Goal: Use online tool/utility

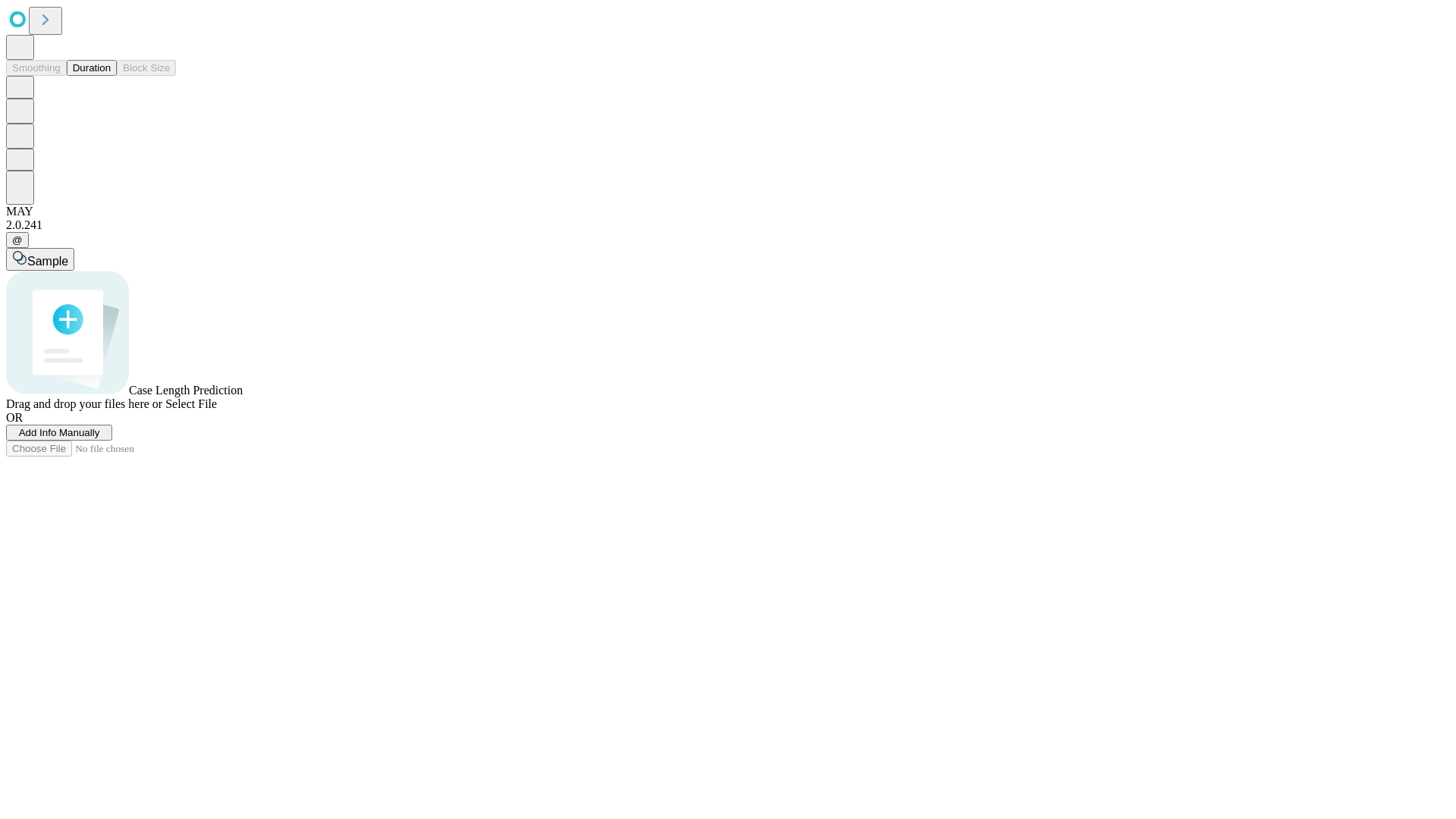
click at [111, 76] on button "Duration" at bounding box center [92, 67] width 50 height 16
click at [68, 255] on span "Sample" at bounding box center [47, 261] width 41 height 13
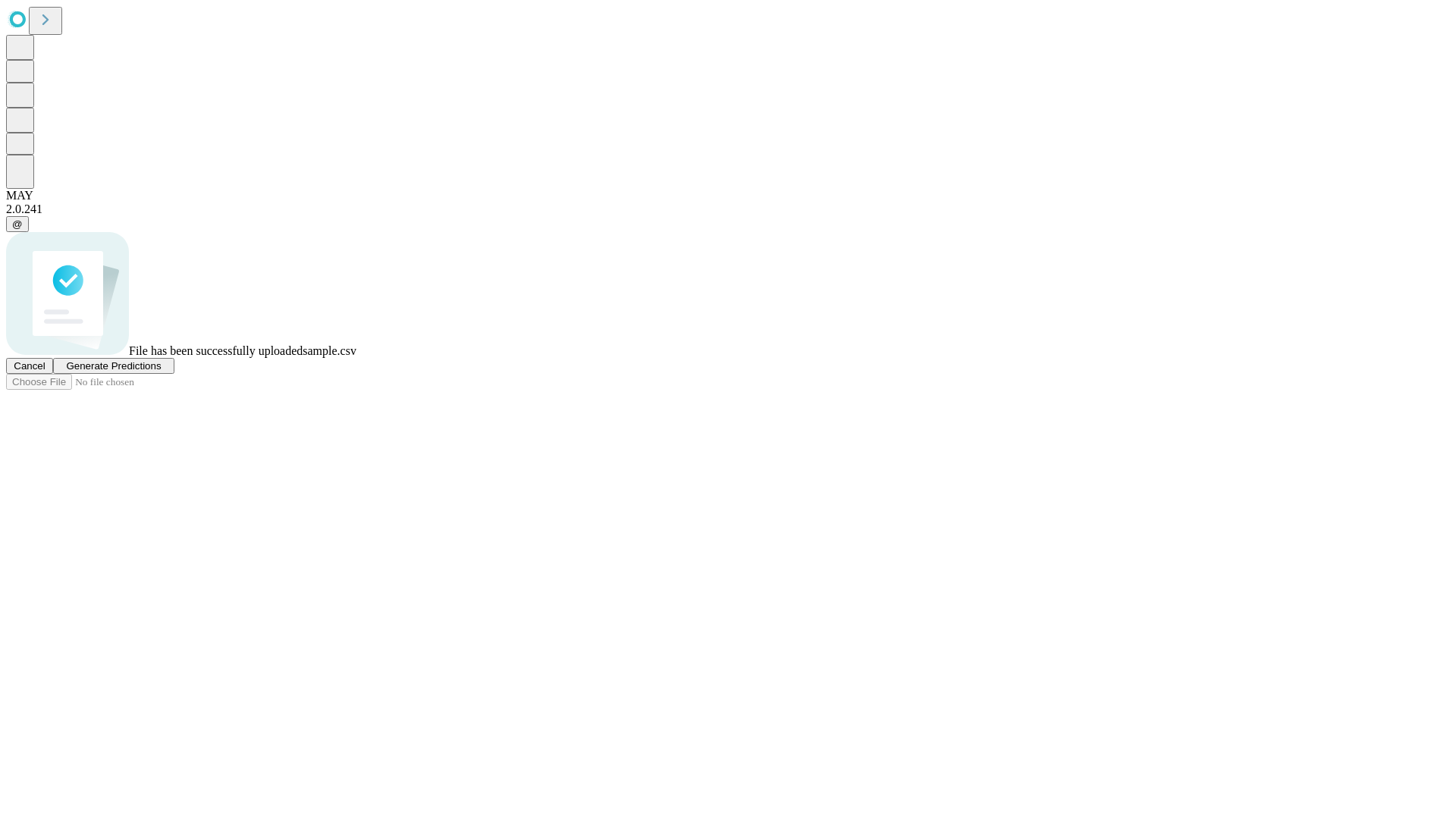
click at [161, 372] on span "Generate Predictions" at bounding box center [113, 367] width 95 height 12
